Goal: Task Accomplishment & Management: Manage account settings

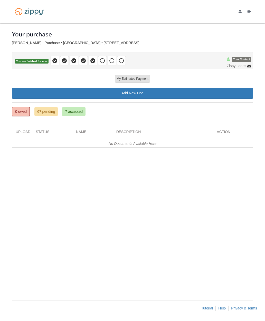
scroll to position [21, 0]
click at [79, 107] on link "7 accepted" at bounding box center [73, 111] width 23 height 9
click at [77, 107] on link "7 accepted" at bounding box center [73, 111] width 23 height 9
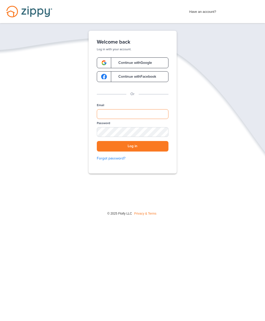
click at [159, 114] on input "Email" at bounding box center [133, 114] width 72 height 10
type input "**********"
click at [156, 147] on button "Log in" at bounding box center [133, 146] width 72 height 11
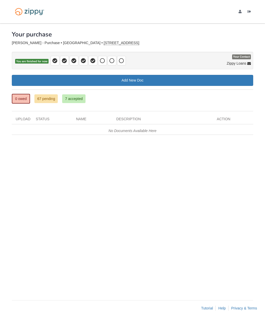
click at [100, 62] on icon at bounding box center [102, 60] width 5 height 5
click at [95, 62] on icon at bounding box center [92, 60] width 5 height 5
